Goal: Navigation & Orientation: Understand site structure

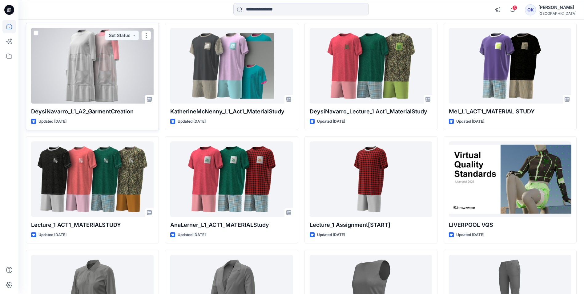
scroll to position [33, 0]
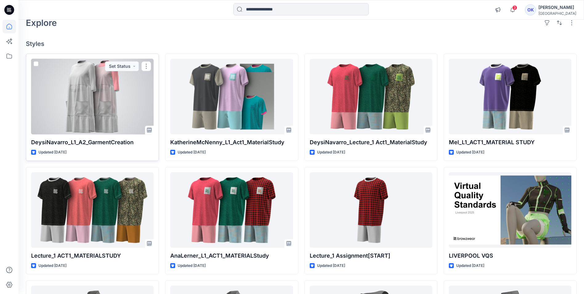
click at [78, 93] on div at bounding box center [92, 96] width 123 height 75
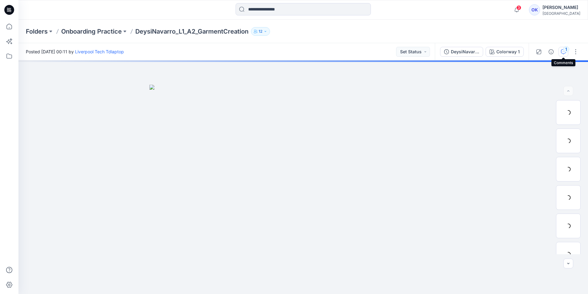
click at [568, 52] on div "1" at bounding box center [567, 49] width 6 height 6
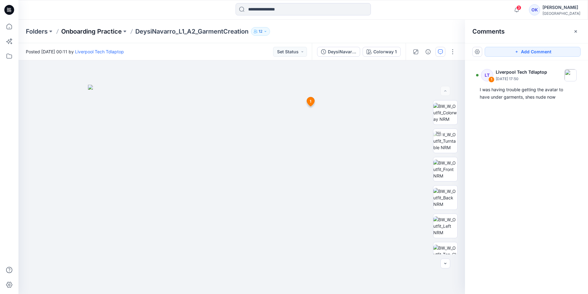
click at [101, 29] on p "Onboarding Practice" at bounding box center [91, 31] width 61 height 9
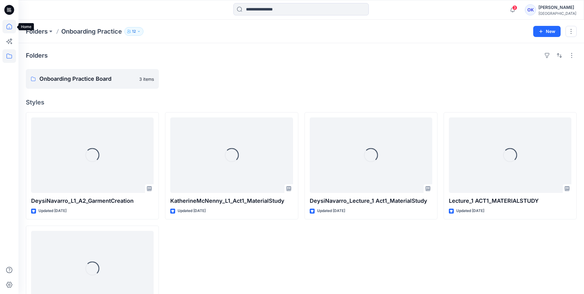
click at [9, 26] on icon at bounding box center [9, 27] width 14 height 14
